Goal: Information Seeking & Learning: Find specific page/section

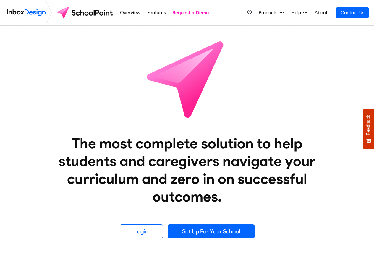
click at [284, 11] on link "Products" at bounding box center [272, 13] width 30 height 12
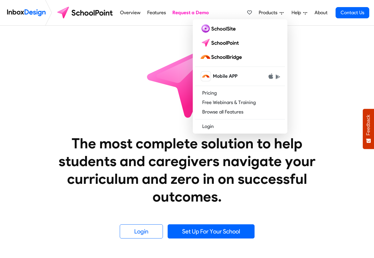
click at [291, 12] on link "Help" at bounding box center [299, 13] width 20 height 12
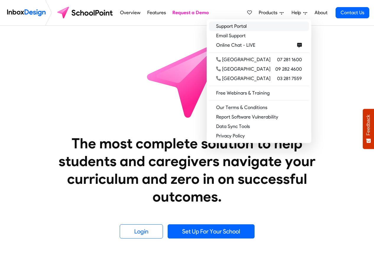
click at [252, 28] on link "Support Portal" at bounding box center [259, 26] width 100 height 9
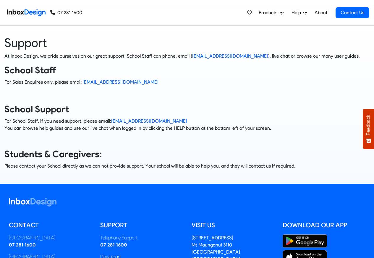
click at [267, 44] on heading "Support" at bounding box center [186, 42] width 365 height 15
click at [85, 28] on div "Support At Inbox Design, we pride ourselves on our great support. School Staff …" at bounding box center [187, 105] width 383 height 158
click at [260, 4] on div "Products Mobile APP Pricing Free Webinars & Training Browse all Features Login …" at bounding box center [307, 12] width 125 height 25
click at [261, 4] on div "Products Mobile APP Pricing Free Webinars & Training Browse all Features Login …" at bounding box center [307, 12] width 125 height 25
click at [264, 4] on div "Products Mobile APP Pricing Free Webinars & Training Browse all Features Login …" at bounding box center [307, 12] width 125 height 25
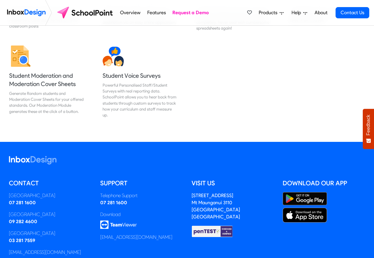
scroll to position [779, 0]
